Goal: Complete application form: Complete application form

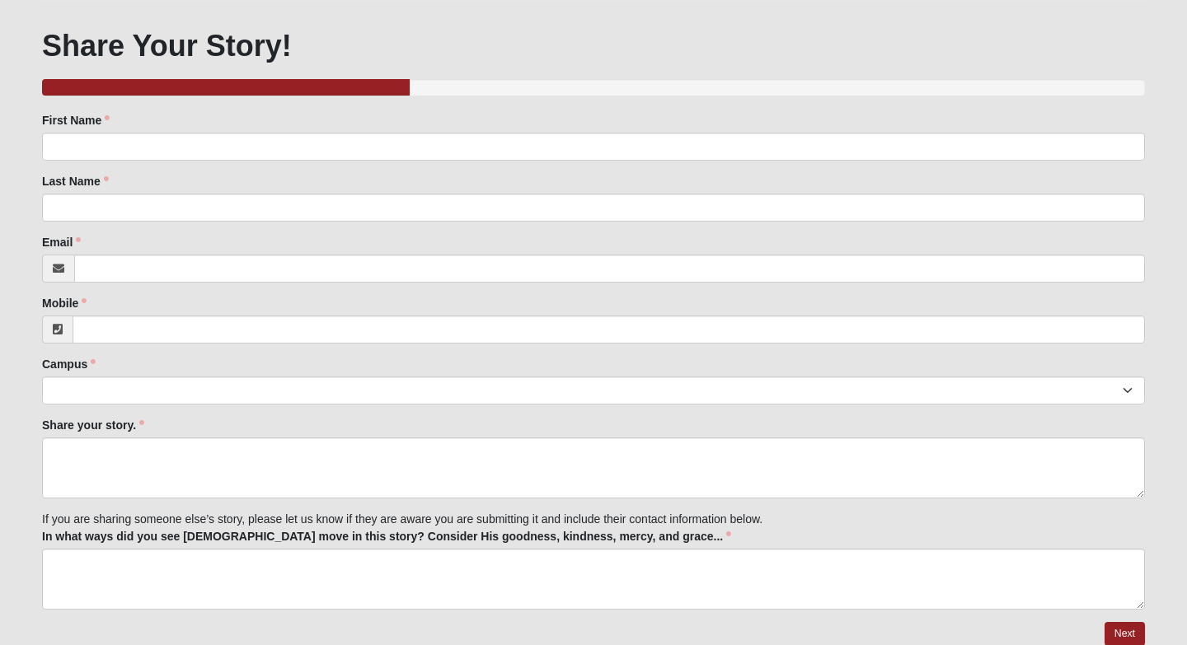
scroll to position [166, 0]
click at [1163, 530] on form "Log In Share Your Story Events Share Your Story Error OPTIONAL Log in to pre-fi…" at bounding box center [593, 283] width 1187 height 857
click at [1130, 627] on link "Next" at bounding box center [1125, 634] width 40 height 24
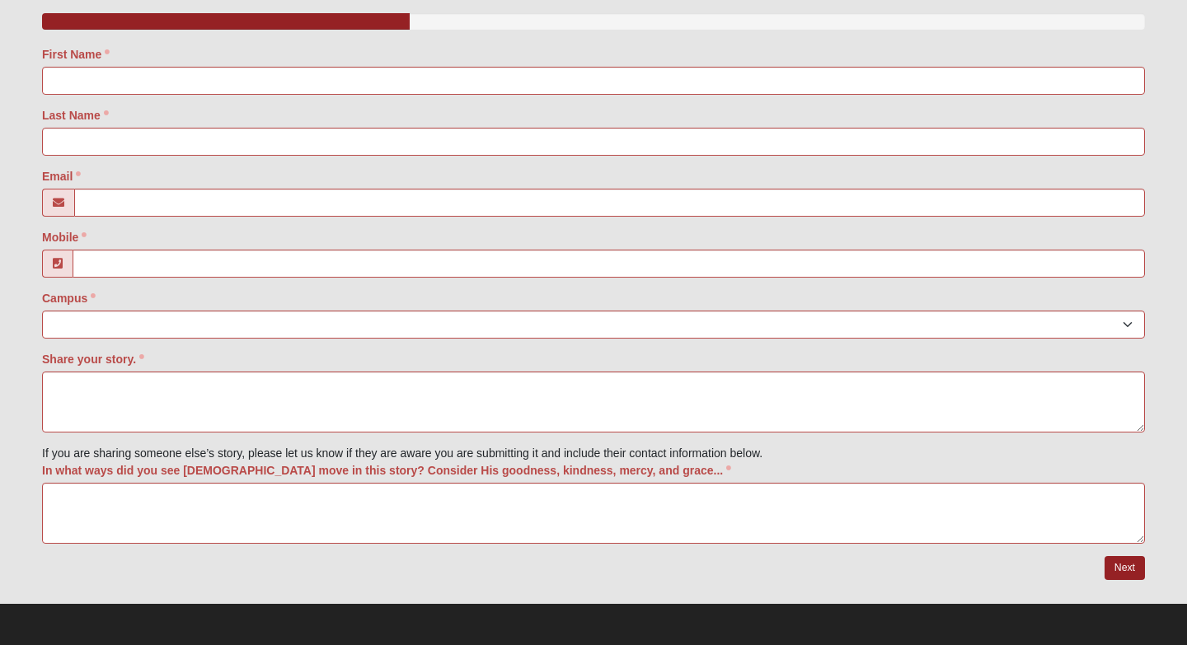
scroll to position [416, 0]
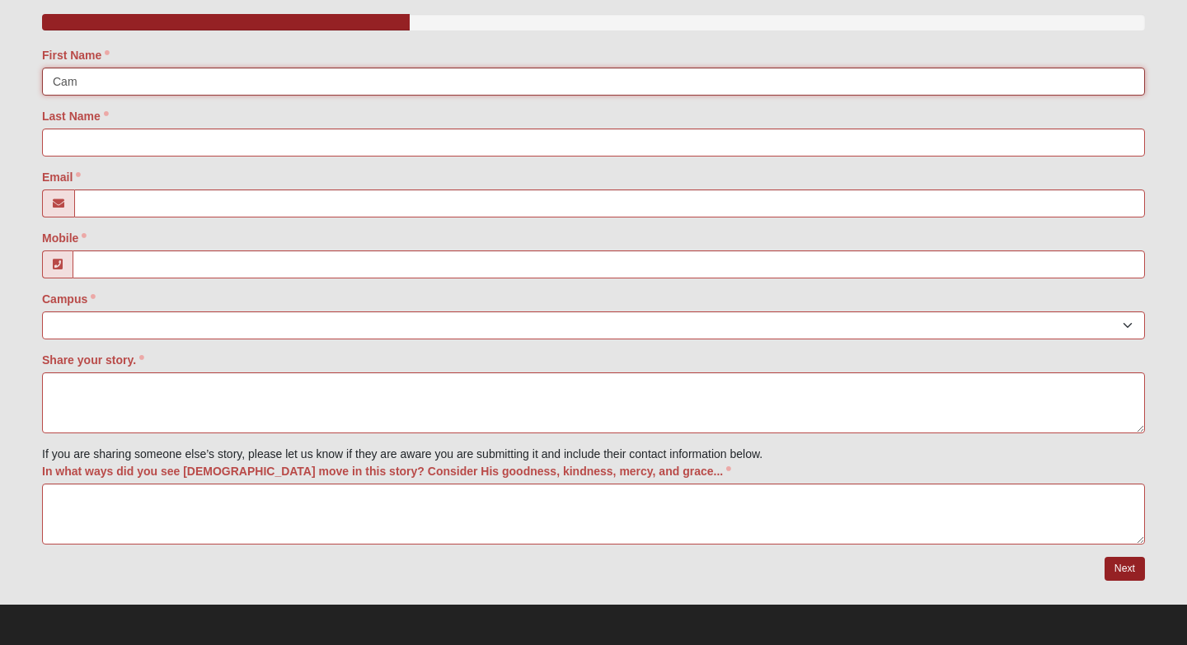
type input "Cam"
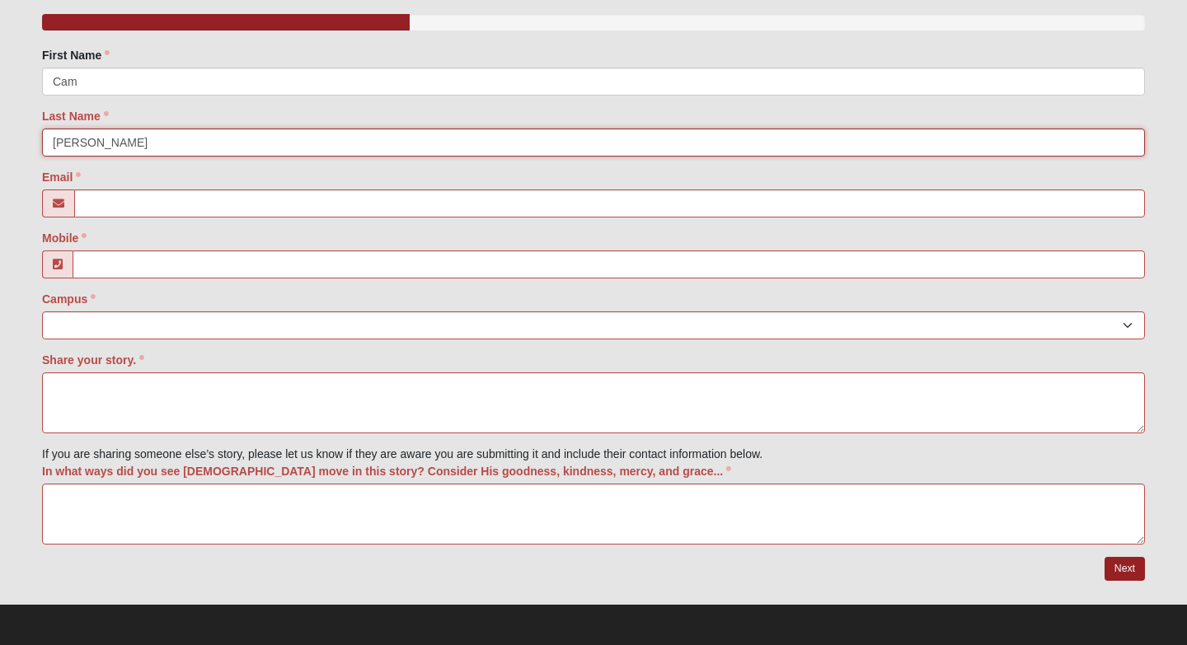
type input "[PERSON_NAME]"
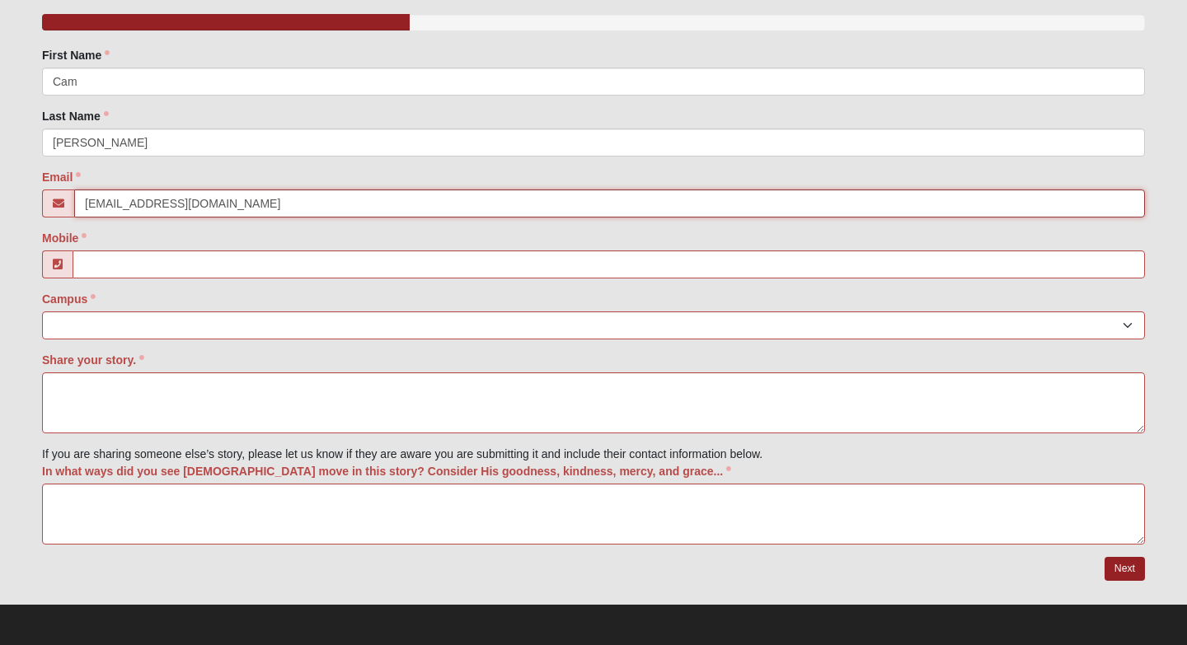
type input "[EMAIL_ADDRESS][DOMAIN_NAME]"
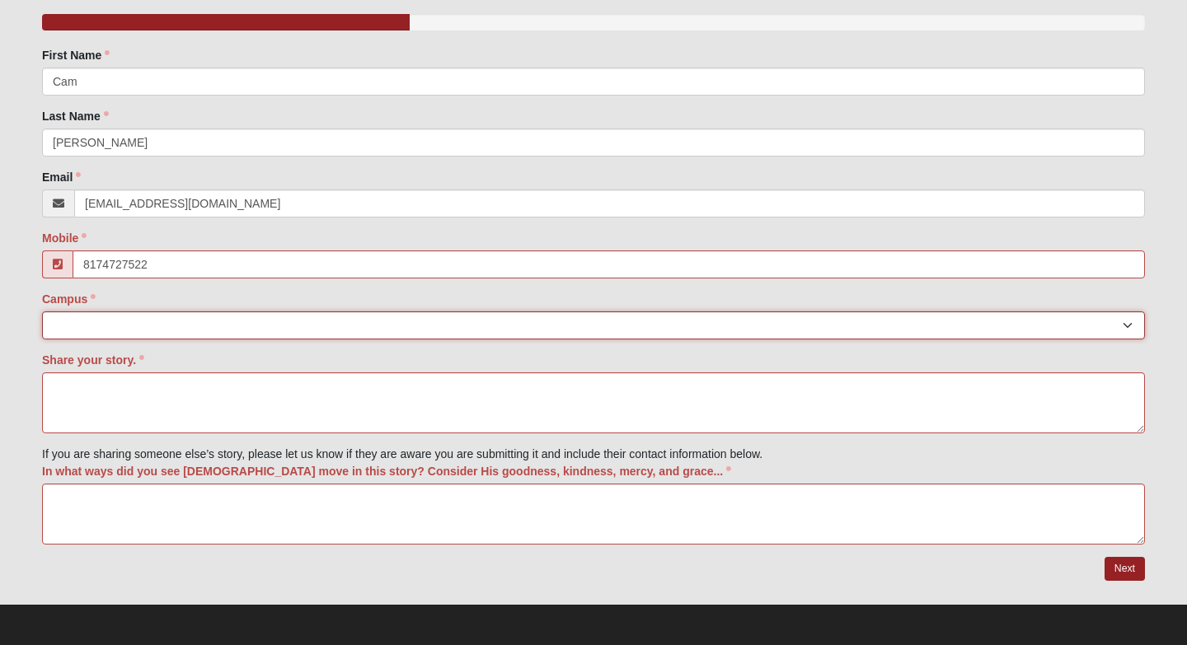
type input "[PHONE_NUMBER]"
select select "10"
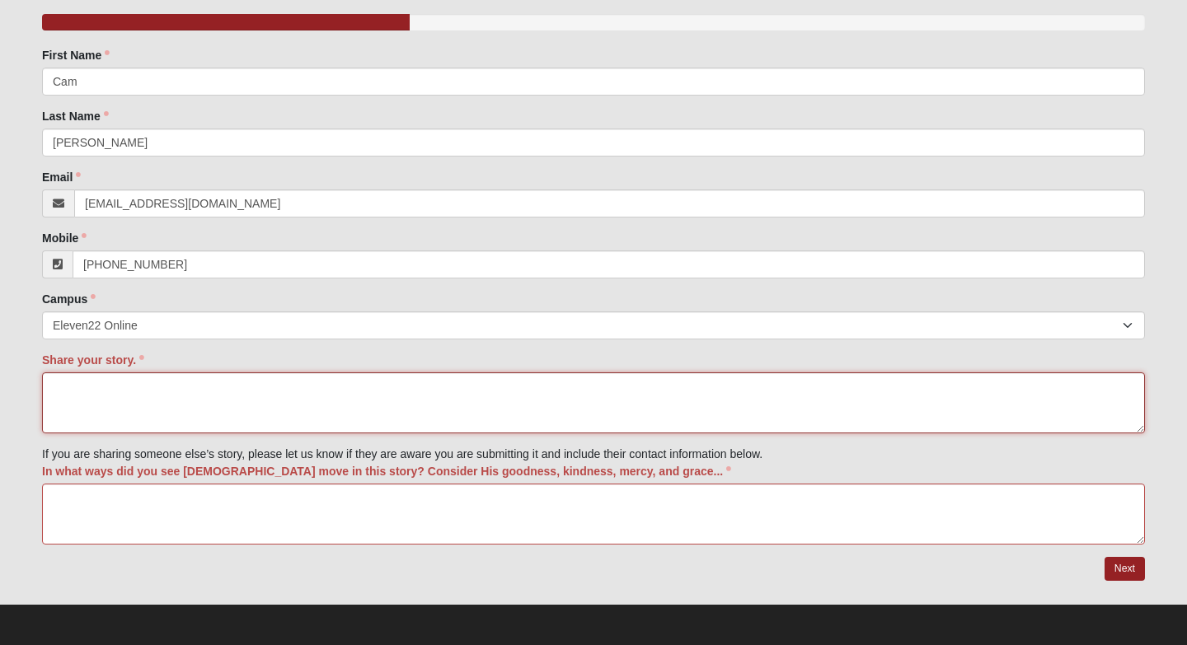
click at [141, 409] on textarea "Share your story." at bounding box center [593, 403] width 1103 height 61
type textarea "I love [PERSON_NAME]"
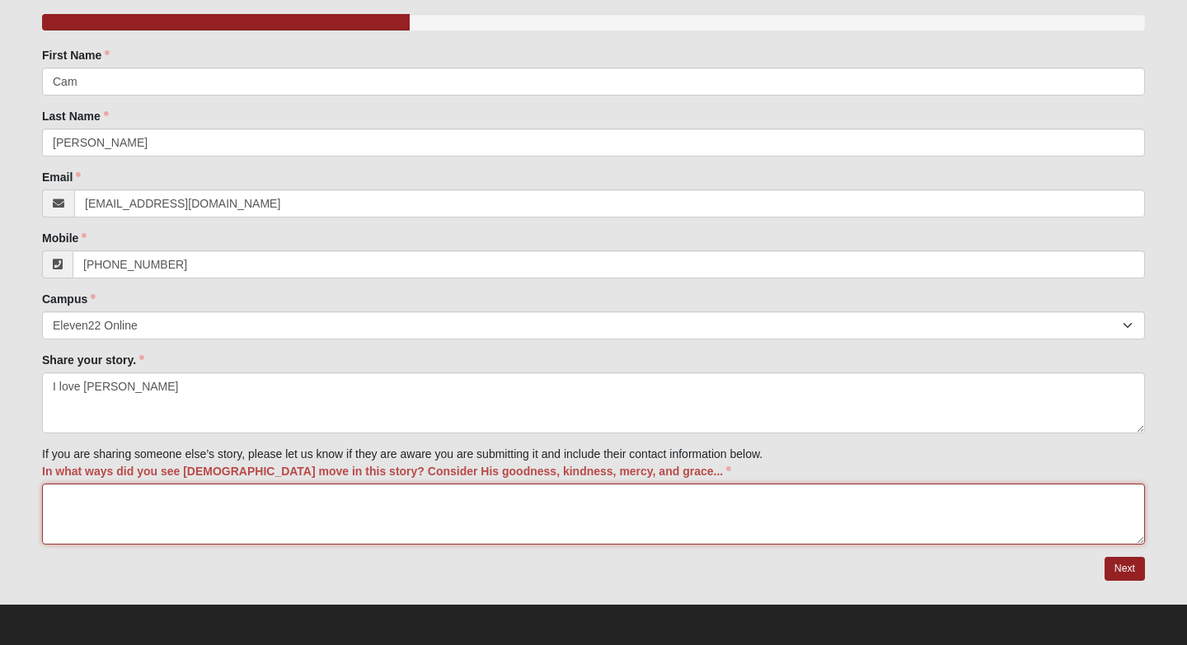
click at [131, 504] on textarea "In what ways did you see [DEMOGRAPHIC_DATA] move in this story? Consider His go…" at bounding box center [593, 514] width 1103 height 61
type textarea "[PERSON_NAME] saved me."
click at [1124, 567] on link "Next" at bounding box center [1125, 569] width 40 height 24
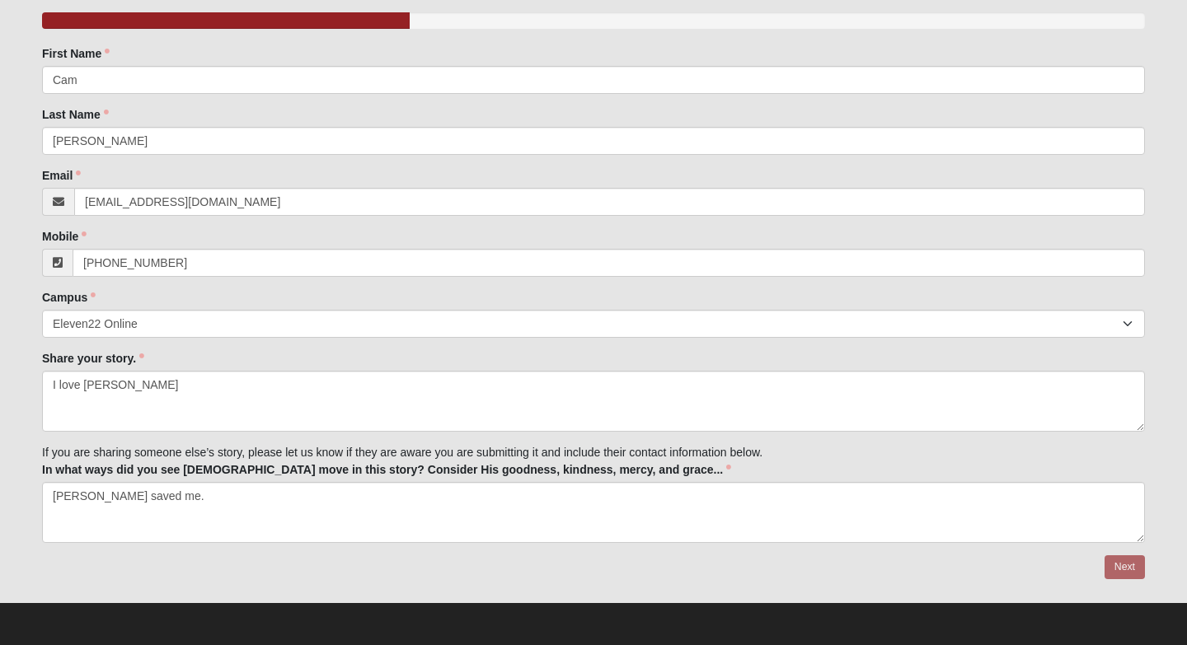
scroll to position [231, 0]
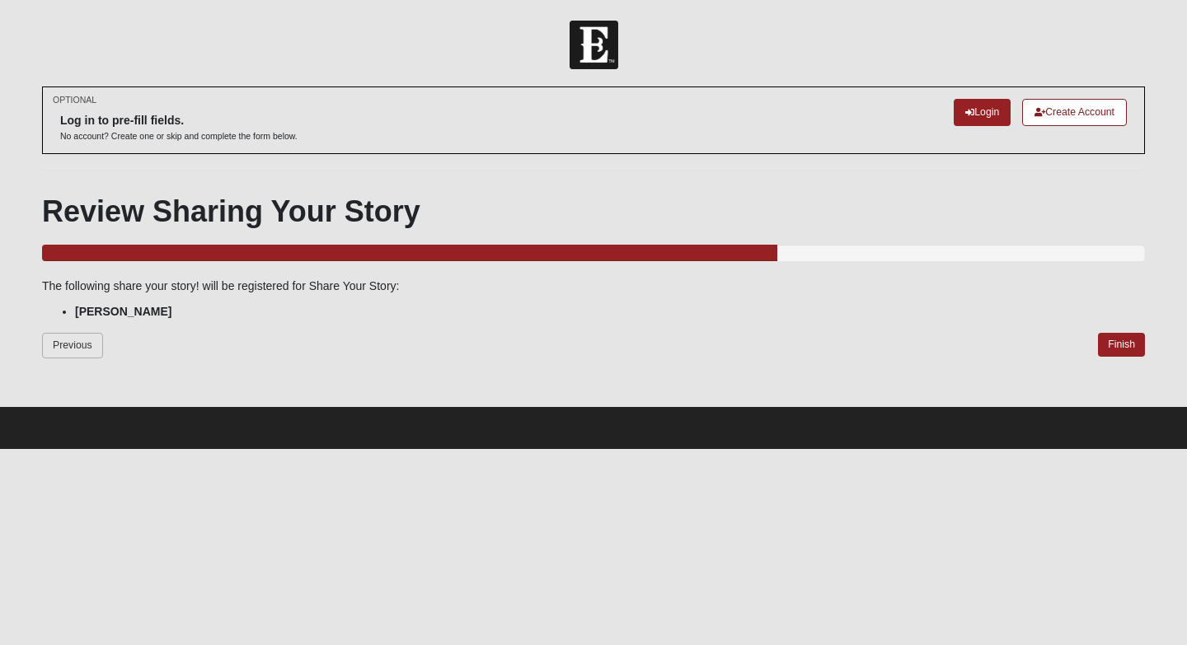
click at [85, 340] on link "Previous" at bounding box center [72, 346] width 61 height 26
